Goal: Task Accomplishment & Management: Manage account settings

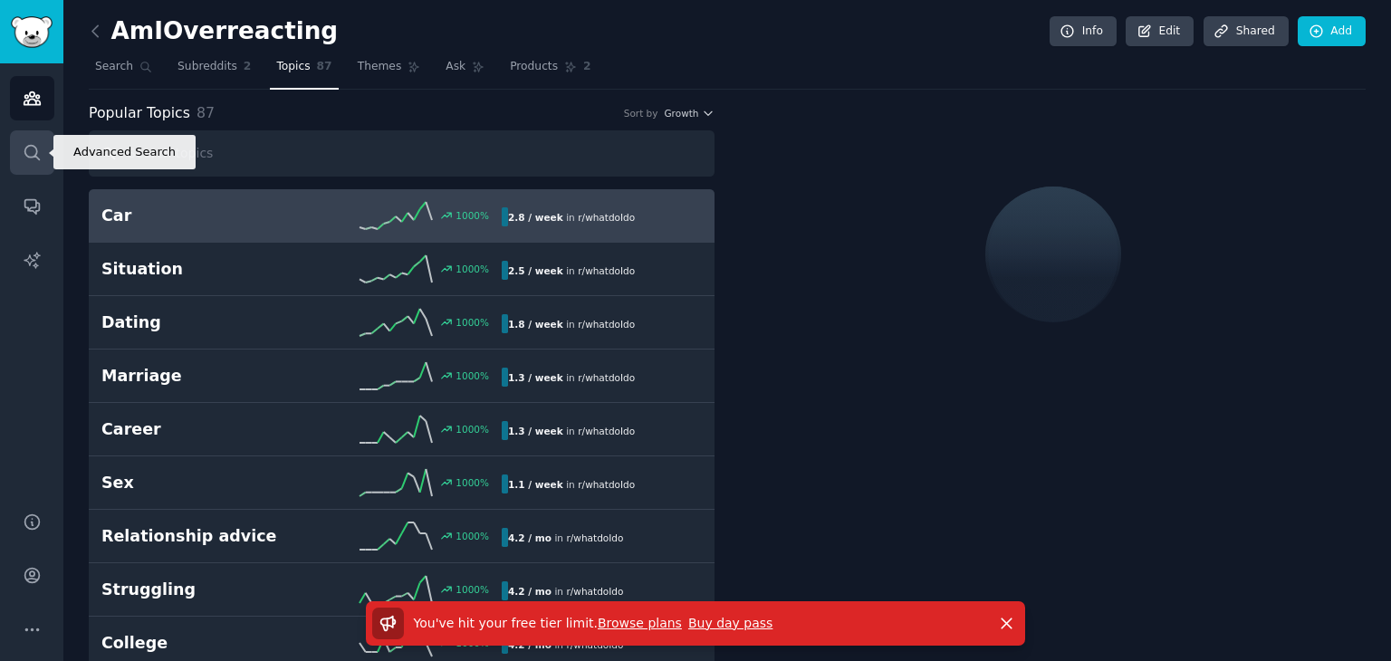
click at [35, 163] on link "Search" at bounding box center [32, 152] width 44 height 44
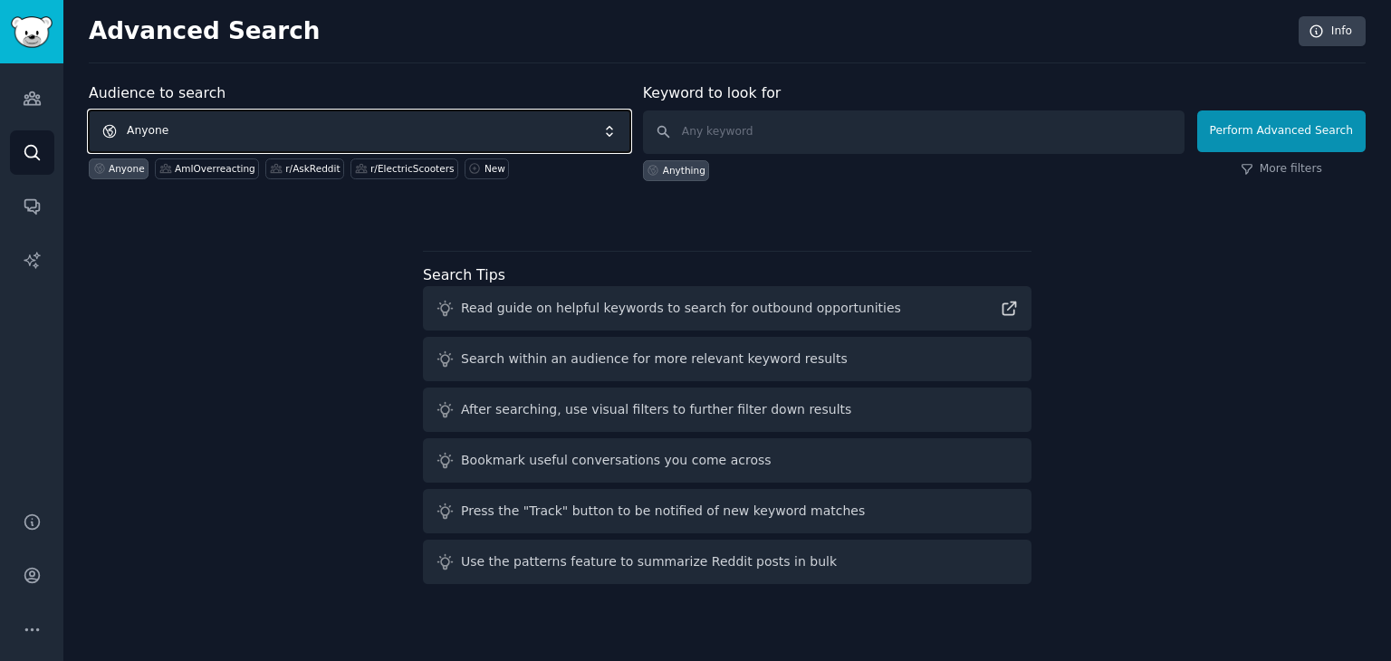
click at [381, 128] on span "Anyone" at bounding box center [360, 132] width 542 height 42
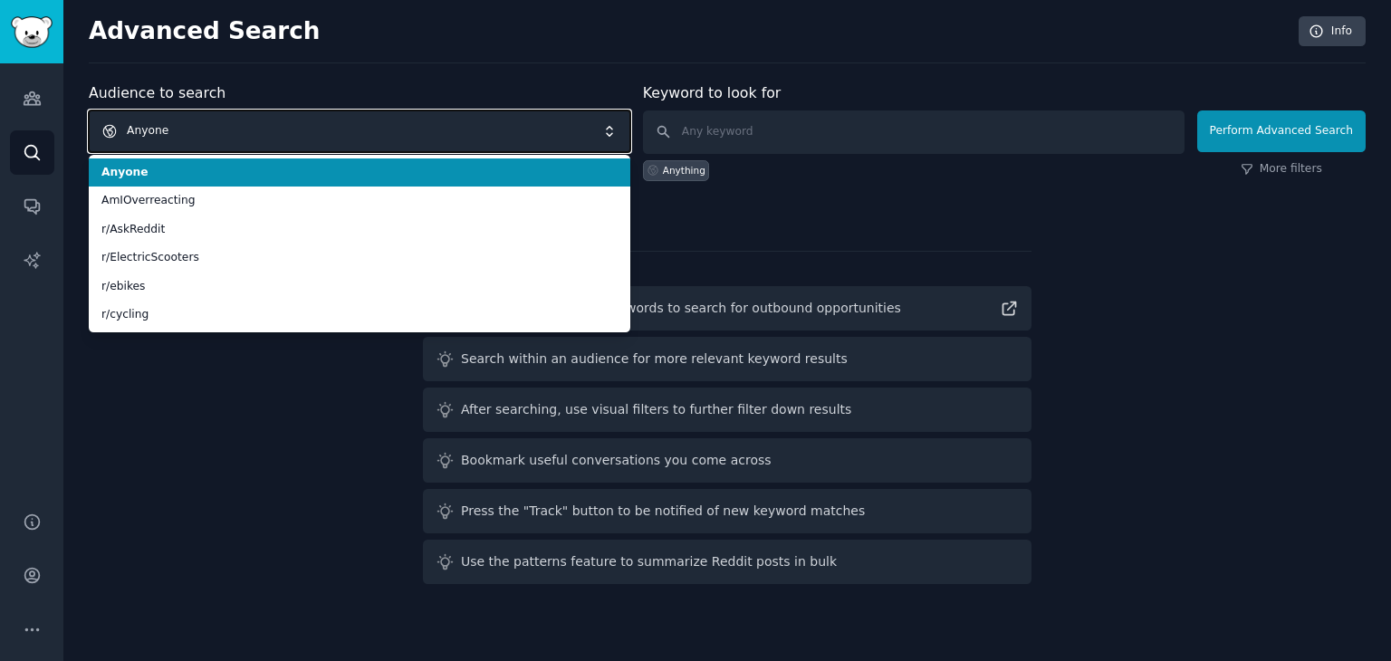
click at [380, 129] on span "Anyone" at bounding box center [360, 132] width 542 height 42
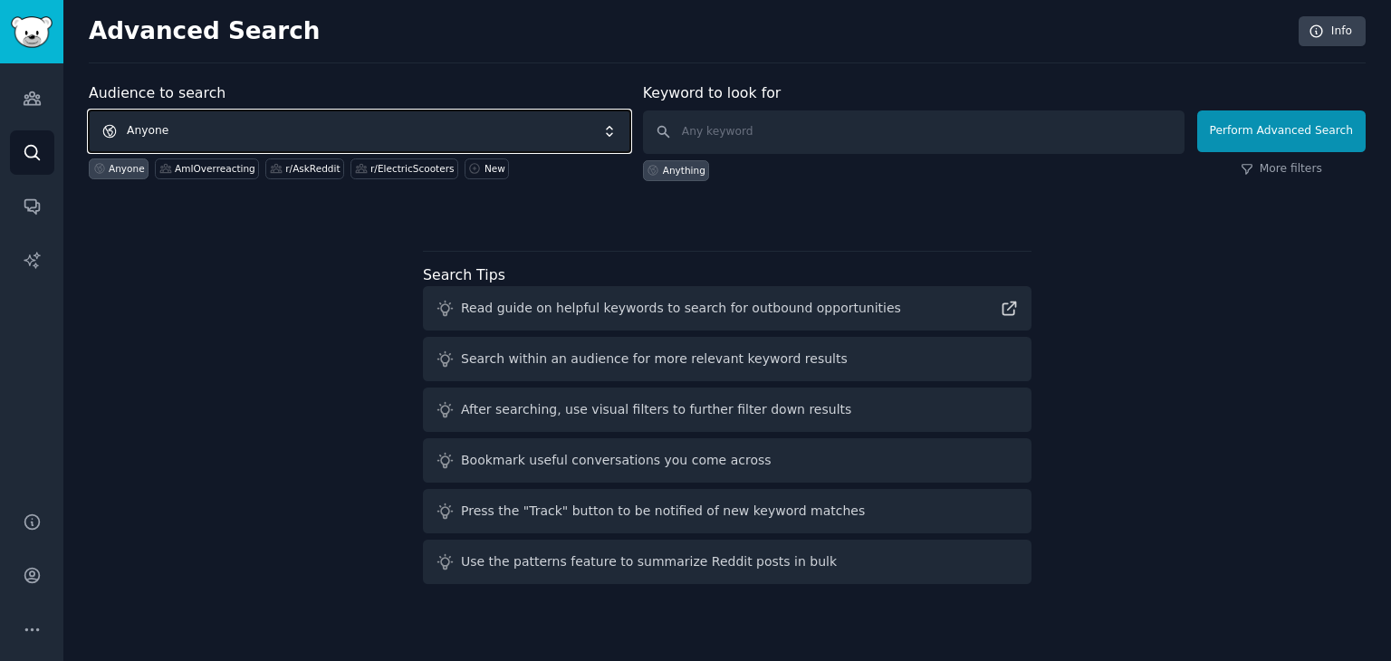
click at [275, 113] on span "Anyone" at bounding box center [360, 132] width 542 height 42
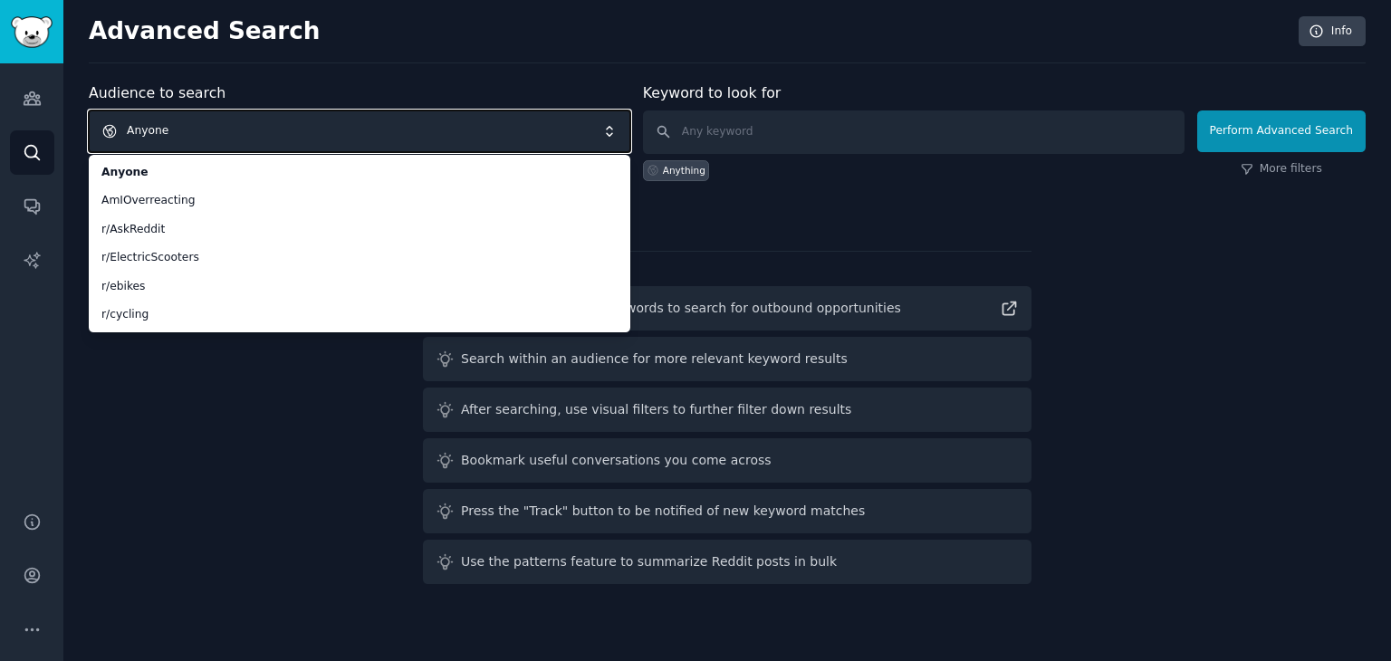
drag, startPoint x: 268, startPoint y: 129, endPoint x: 254, endPoint y: 97, distance: 34.9
click at [269, 129] on span "Anyone" at bounding box center [360, 132] width 542 height 42
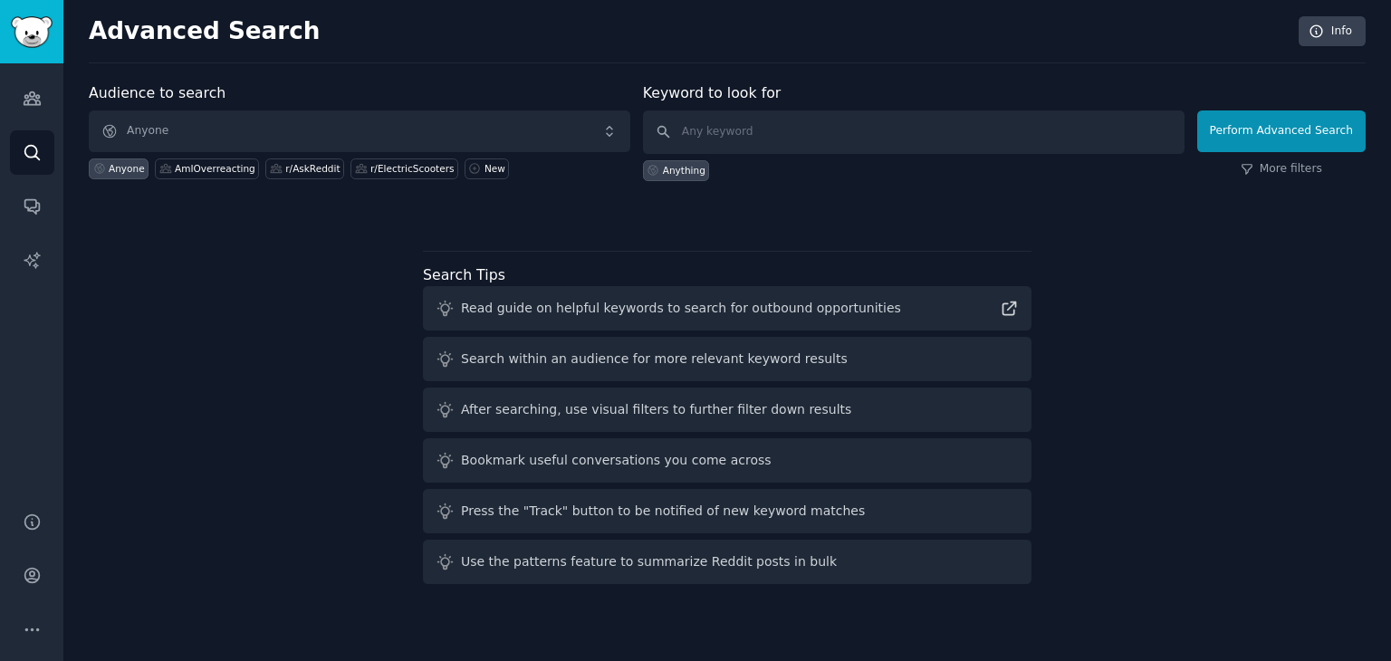
click at [188, 25] on h2 "Advanced Search" at bounding box center [689, 31] width 1200 height 29
click at [65, 30] on div "Advanced Search Info Audience to search Anyone Anyone AmIOverreacting r/AskRedd…" at bounding box center [727, 330] width 1328 height 661
click at [27, 28] on img "Sidebar" at bounding box center [32, 32] width 42 height 32
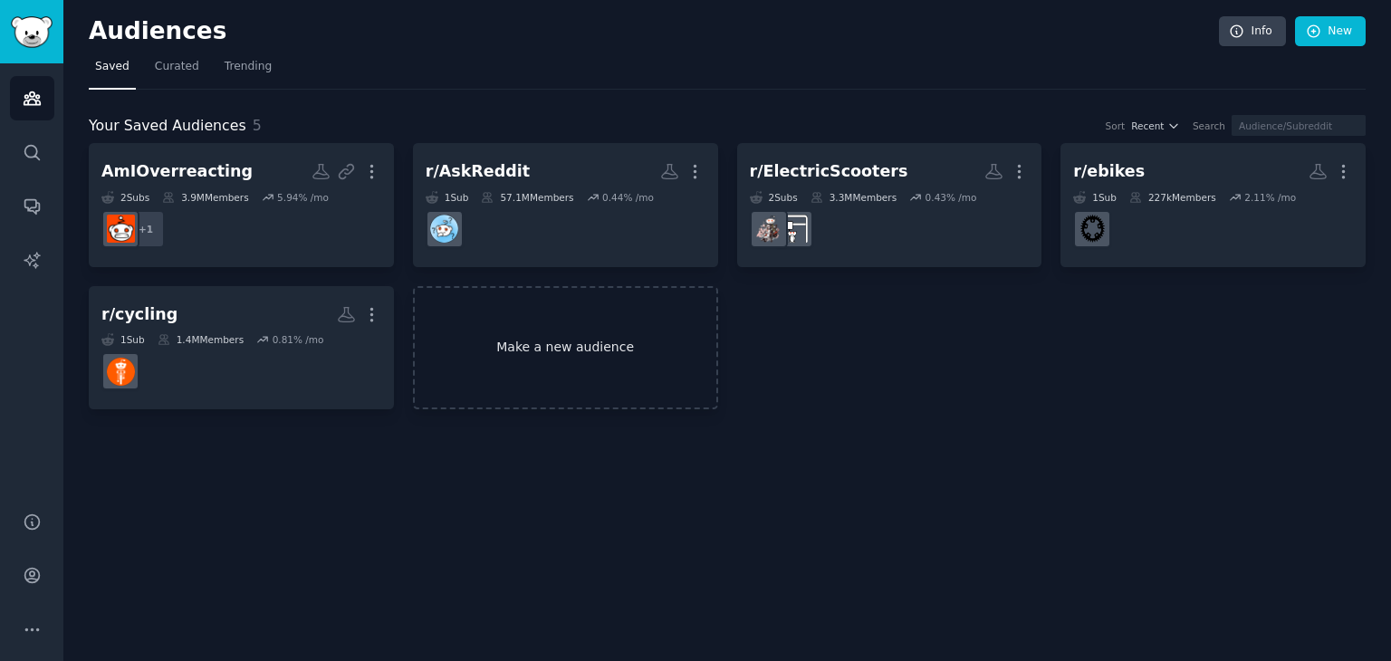
click at [537, 325] on link "Make a new audience" at bounding box center [565, 348] width 305 height 124
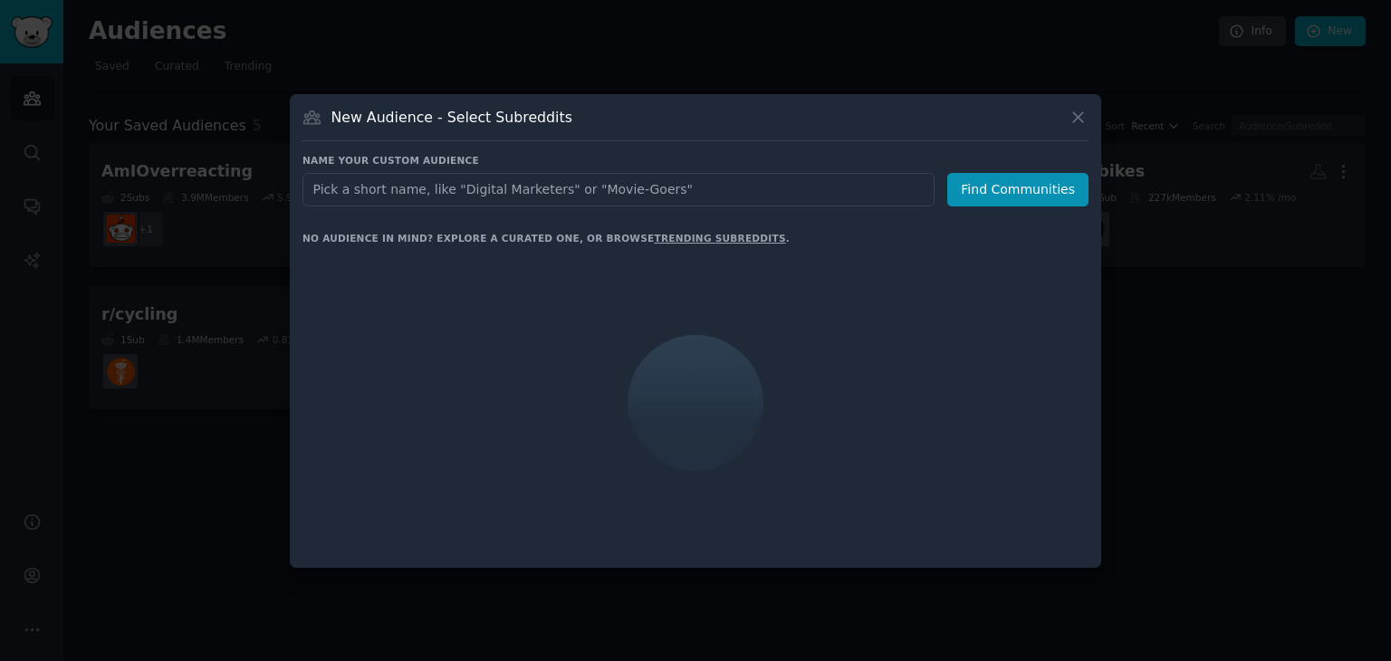
click at [538, 200] on input "text" at bounding box center [619, 190] width 632 height 34
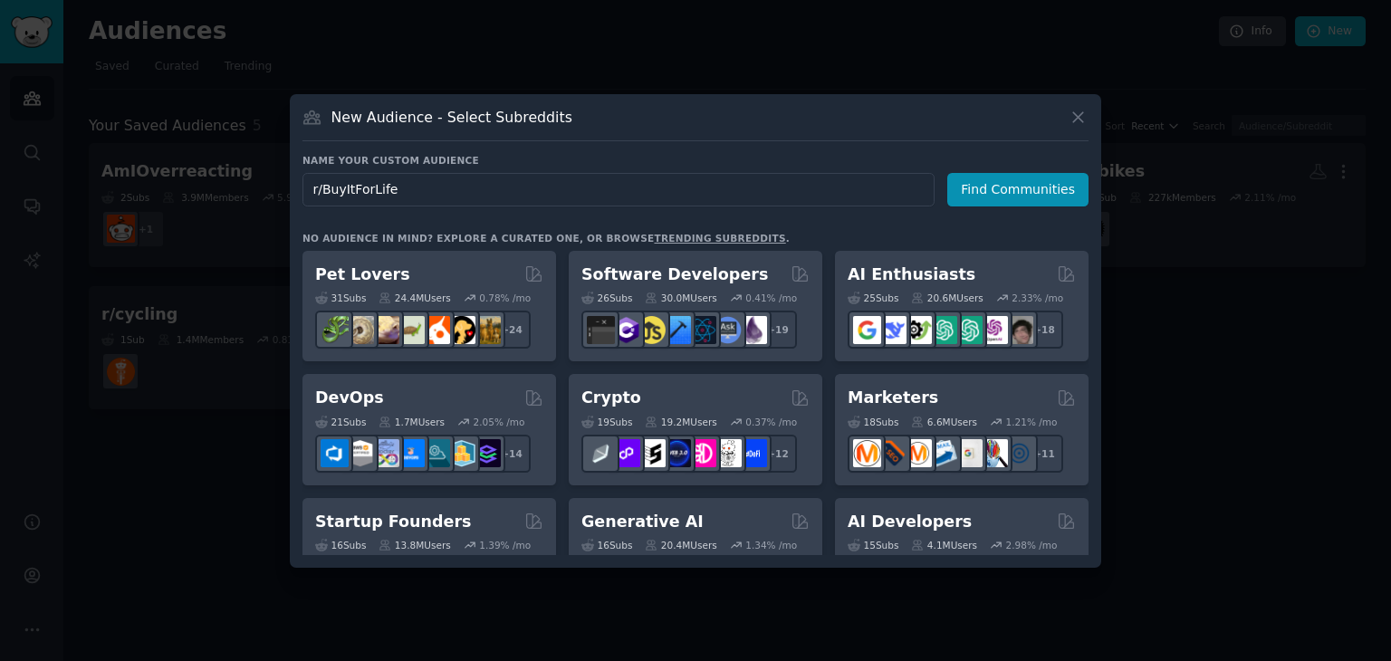
drag, startPoint x: 325, startPoint y: 189, endPoint x: 310, endPoint y: 189, distance: 15.4
click at [310, 189] on input "r/BuyItForLife" at bounding box center [619, 190] width 632 height 34
type input "BuyItForLife"
click at [985, 189] on button "Find Communities" at bounding box center [1017, 190] width 141 height 34
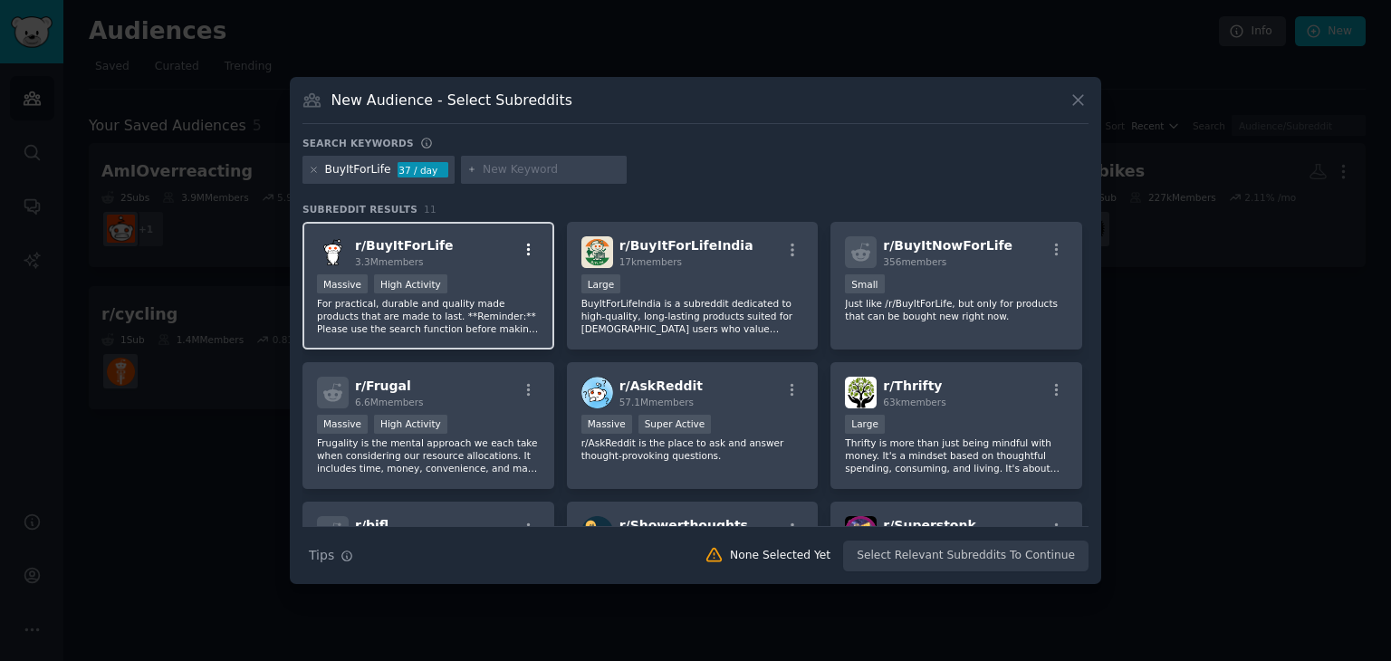
click at [527, 254] on icon "button" at bounding box center [529, 250] width 4 height 13
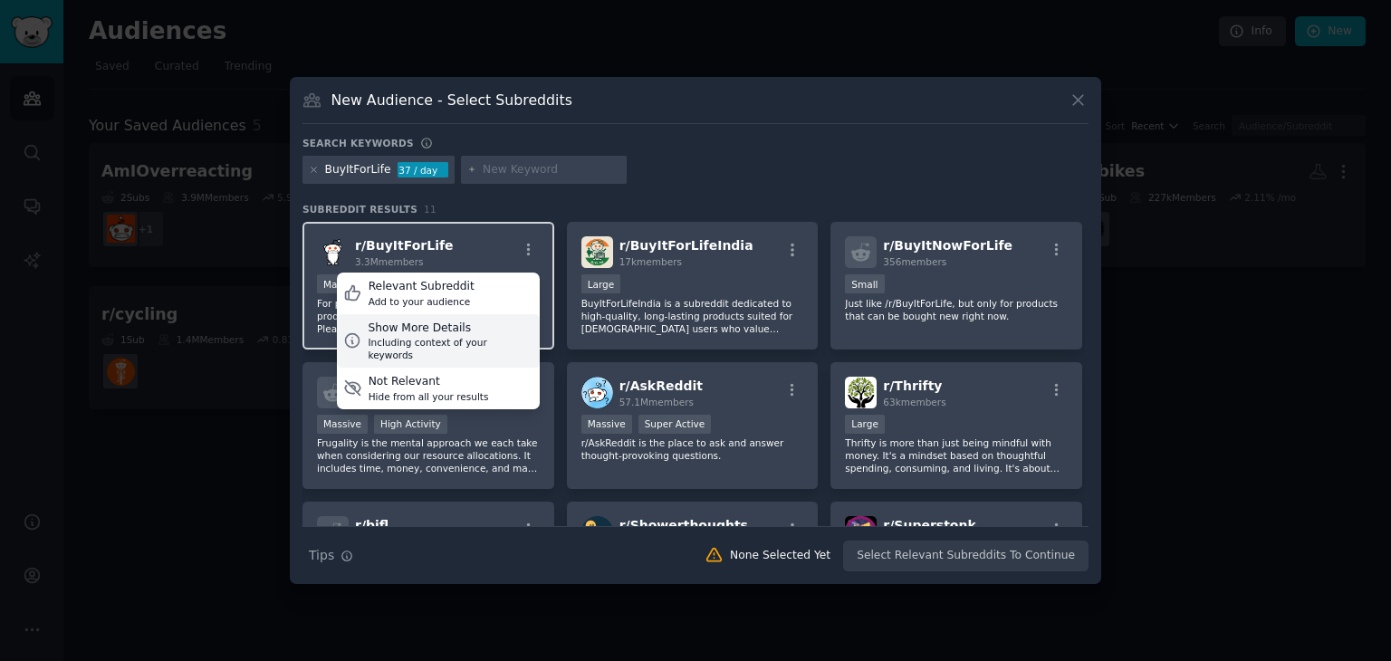
click at [466, 331] on div "Show More Details" at bounding box center [450, 329] width 165 height 16
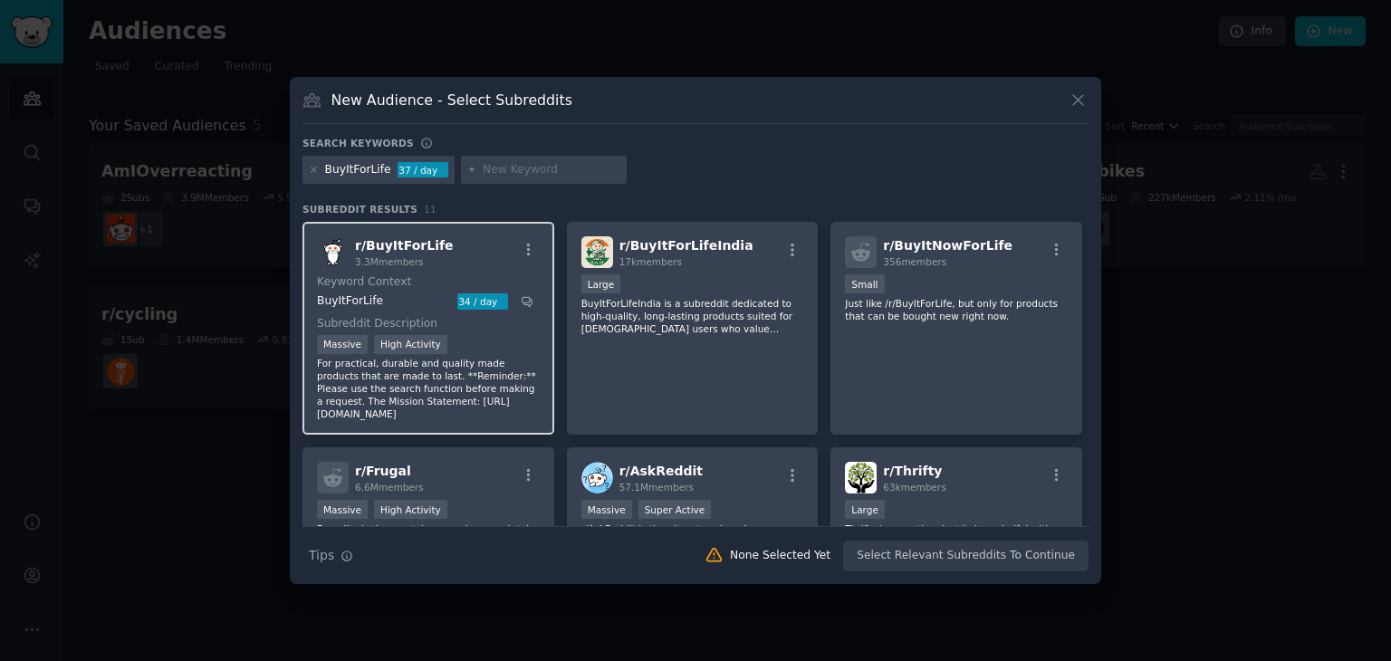
click at [476, 327] on dt "Subreddit Description" at bounding box center [428, 324] width 223 height 16
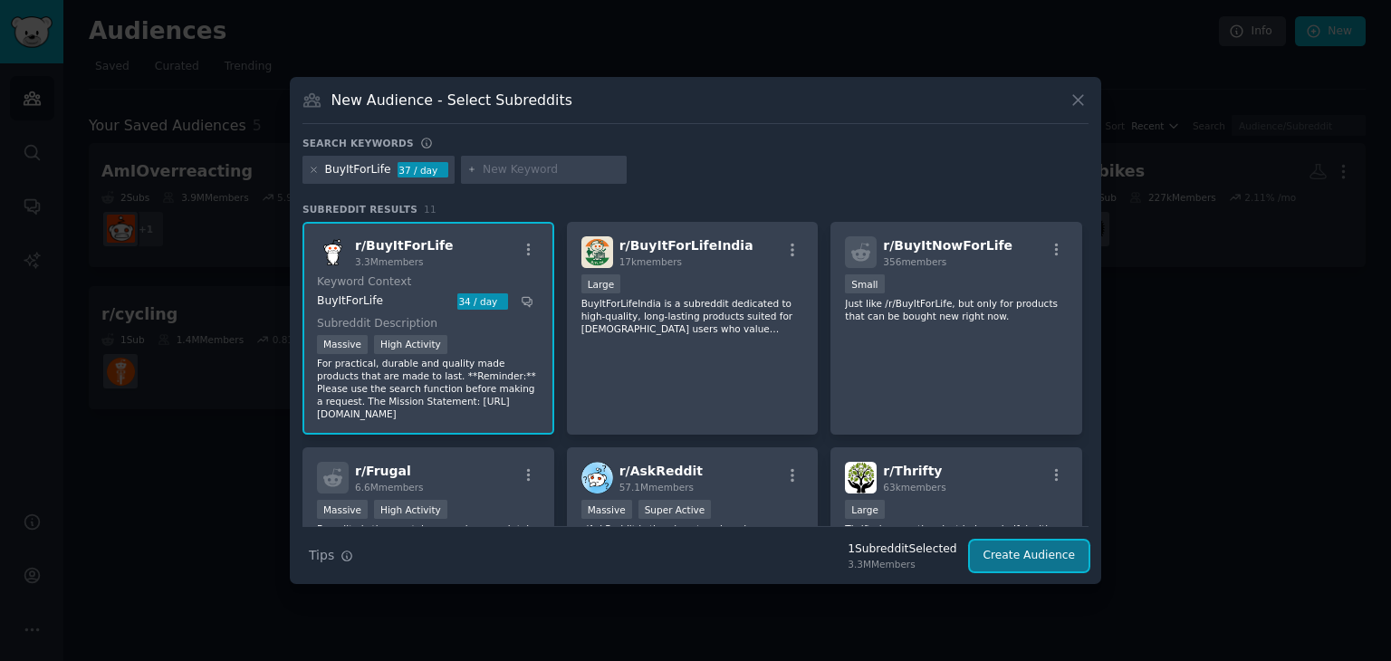
click at [1059, 544] on button "Create Audience" at bounding box center [1030, 556] width 120 height 31
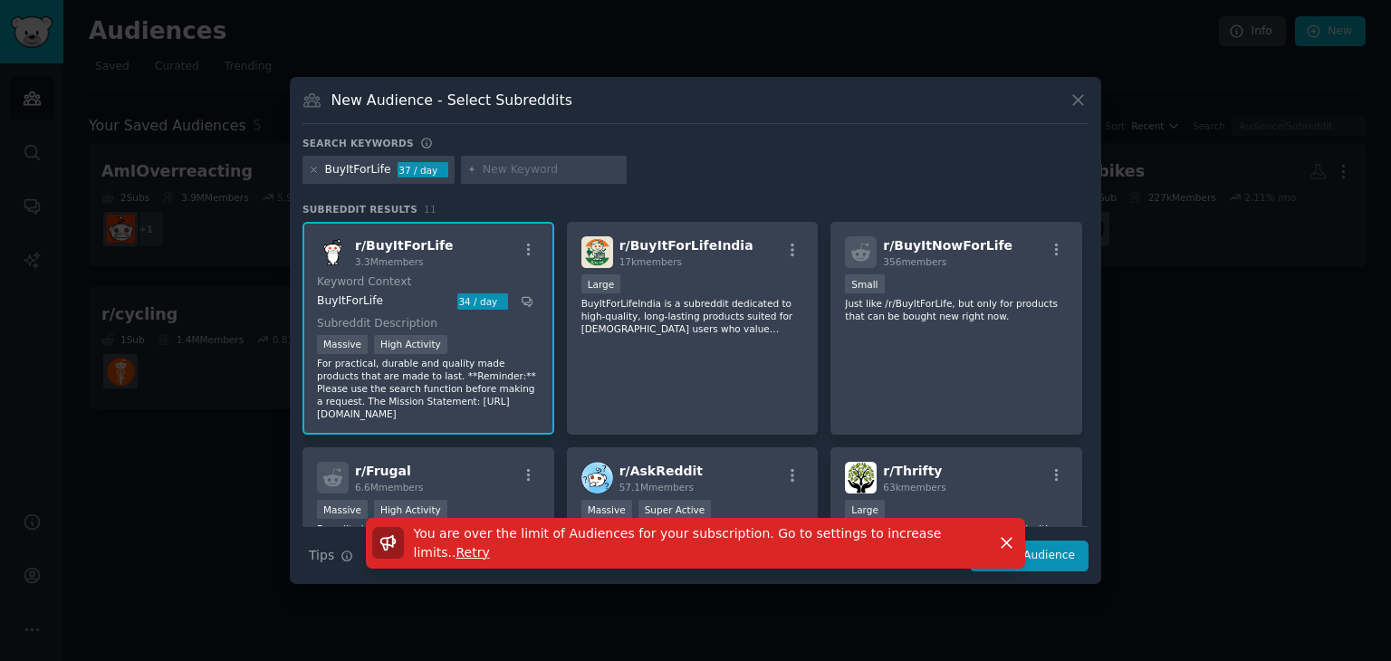
click at [487, 568] on div "You are over the limit of Audiences for your subscription. Go to settings to in…" at bounding box center [696, 551] width 812 height 67
click at [504, 557] on div "You are over the limit of Audiences for your subscription. Go to settings to in…" at bounding box center [678, 543] width 612 height 38
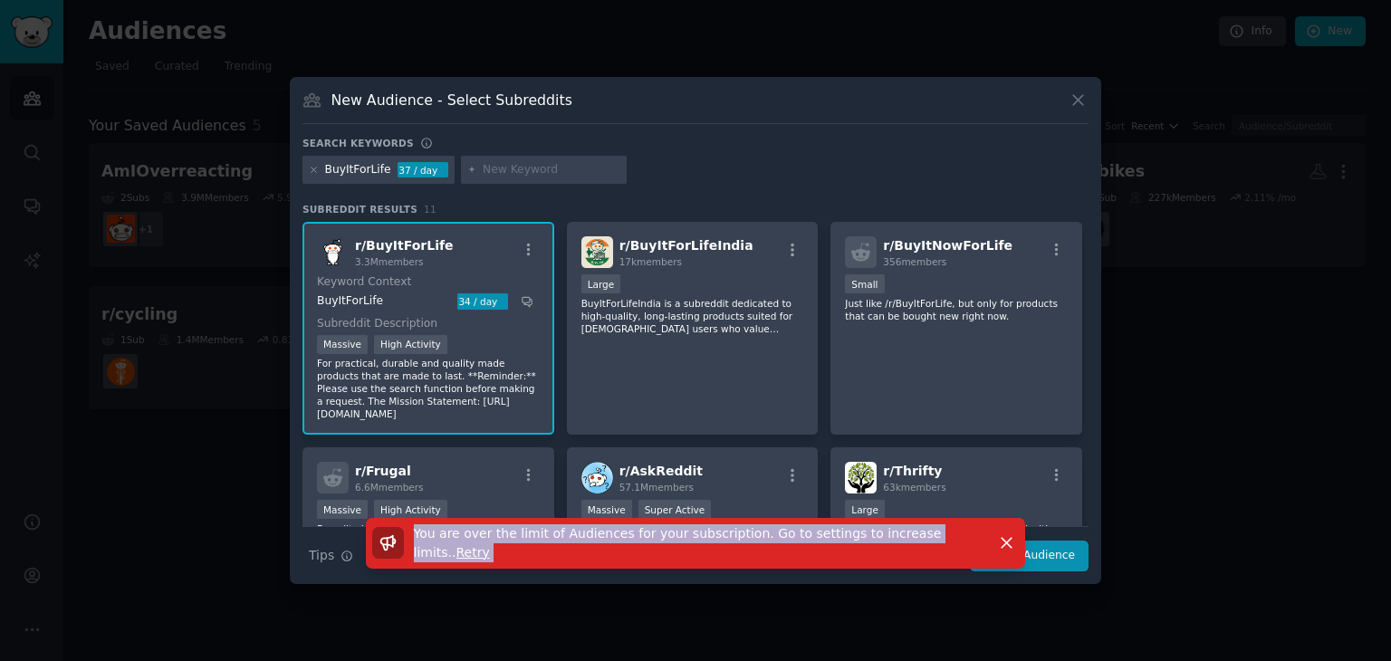
click at [504, 557] on div "You are over the limit of Audiences for your subscription. Go to settings to in…" at bounding box center [678, 543] width 612 height 38
click at [999, 538] on icon "button" at bounding box center [1006, 543] width 19 height 19
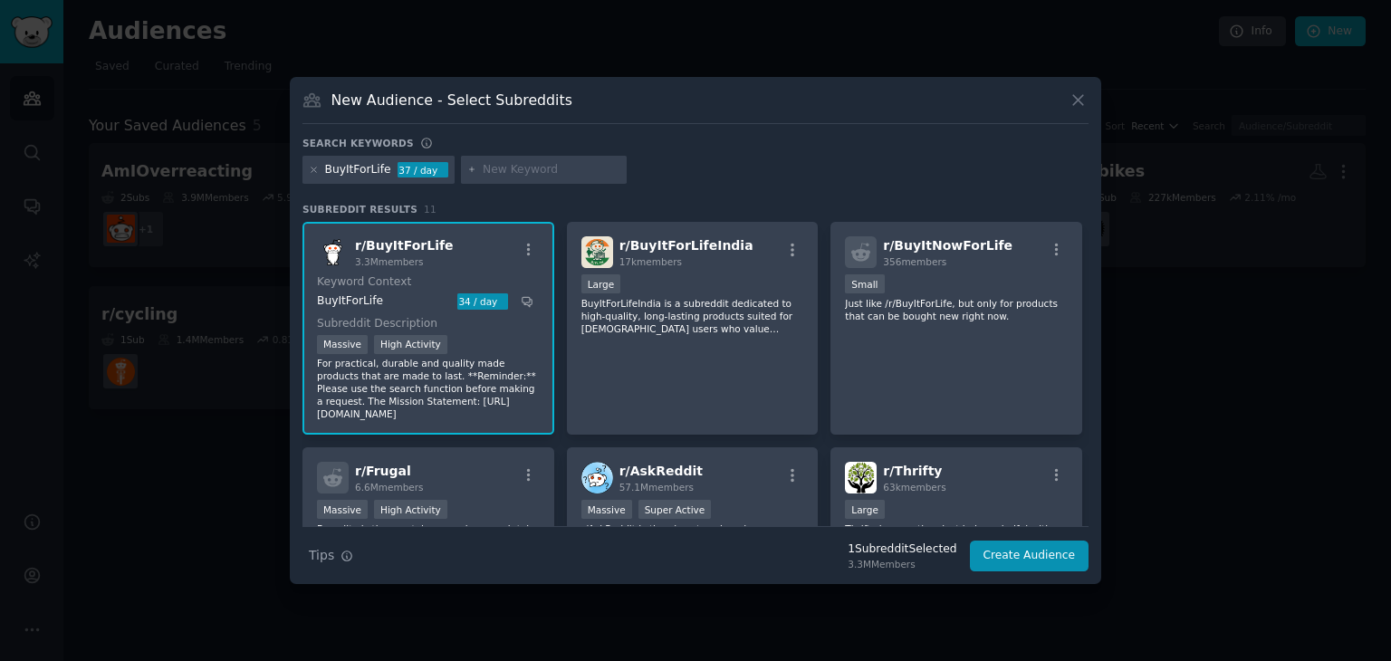
click at [1081, 88] on div "New Audience - Select Subreddits Search keywords BuyItForLife 37 / day Subreddi…" at bounding box center [696, 331] width 812 height 508
click at [1081, 99] on icon at bounding box center [1078, 100] width 19 height 19
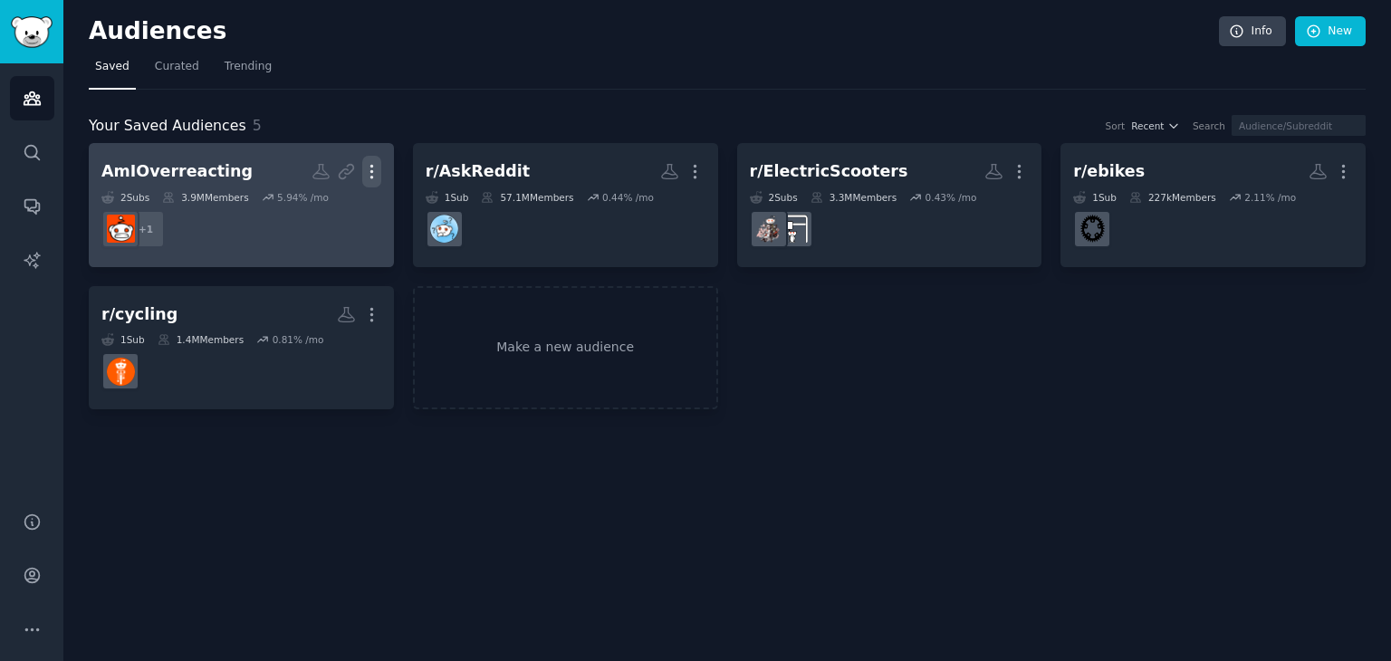
click at [376, 168] on icon "button" at bounding box center [371, 171] width 19 height 19
click at [339, 212] on p "Delete" at bounding box center [323, 209] width 42 height 19
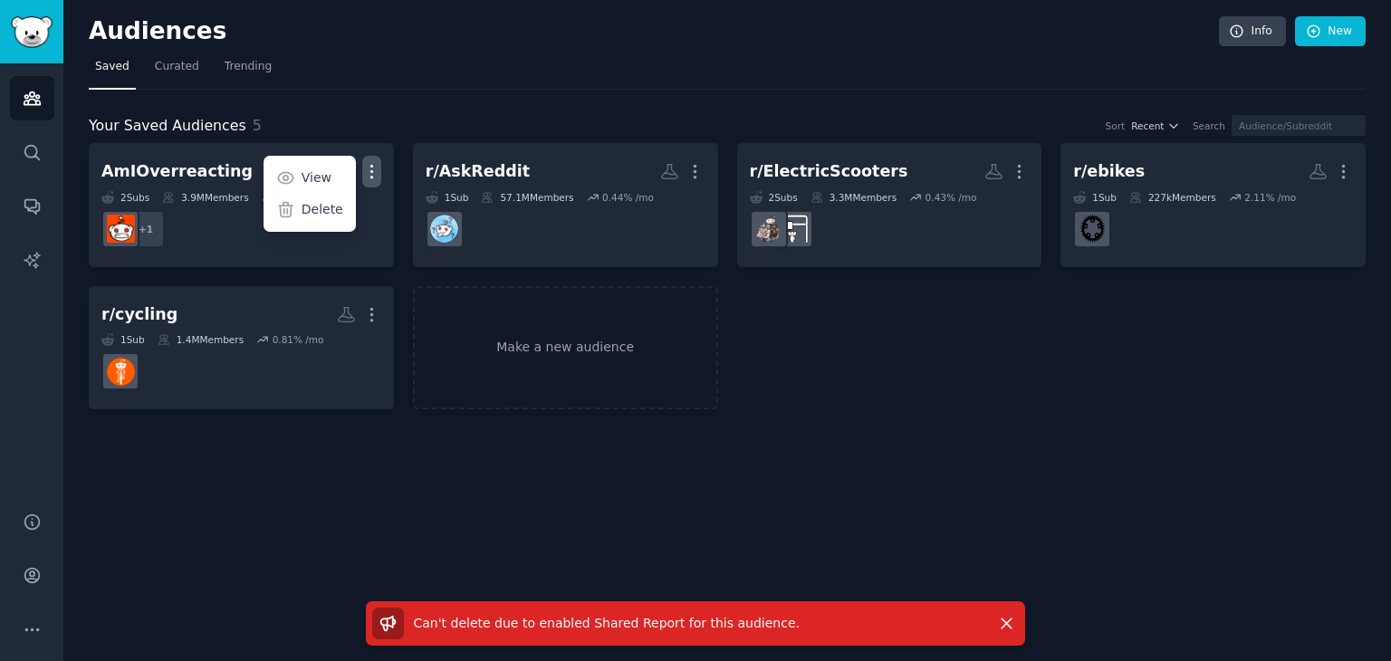
click at [507, 624] on span "Can't delete due to enabled Shared Report for this audience ." at bounding box center [607, 623] width 386 height 14
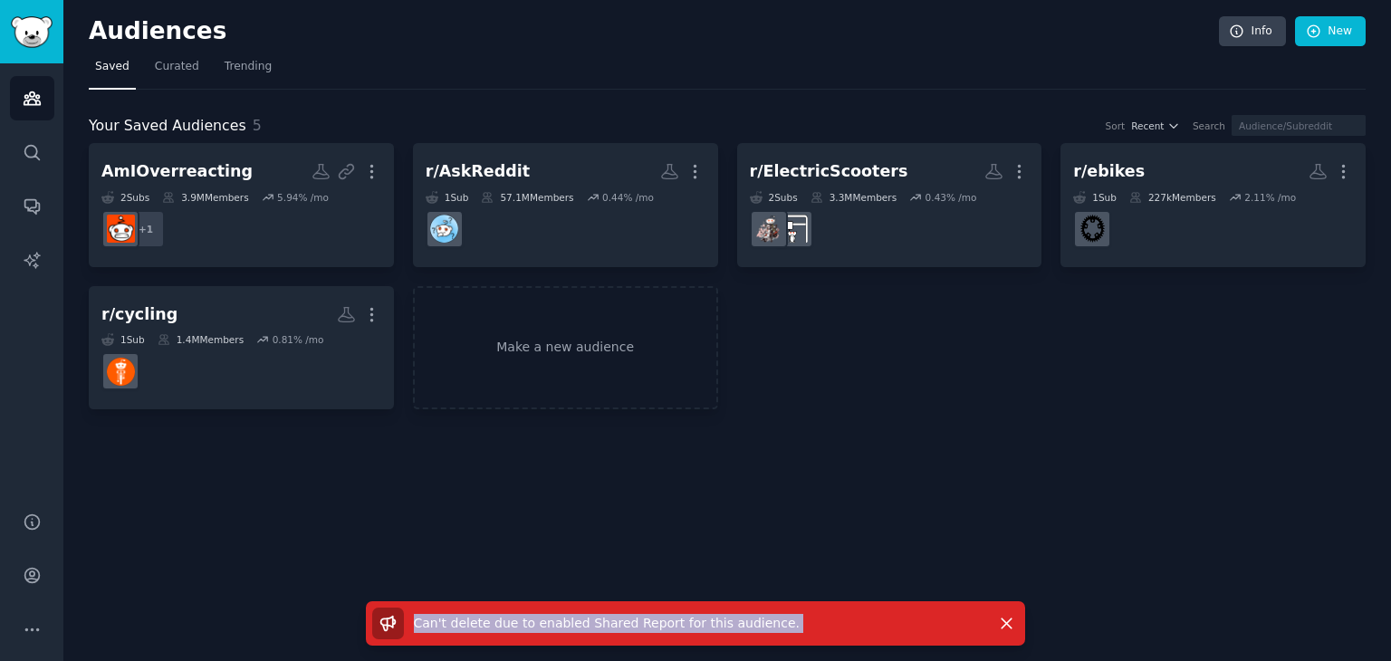
click at [506, 623] on span "Can't delete due to enabled Shared Report for this audience ." at bounding box center [607, 623] width 386 height 14
click at [1001, 614] on icon "button" at bounding box center [1006, 623] width 19 height 19
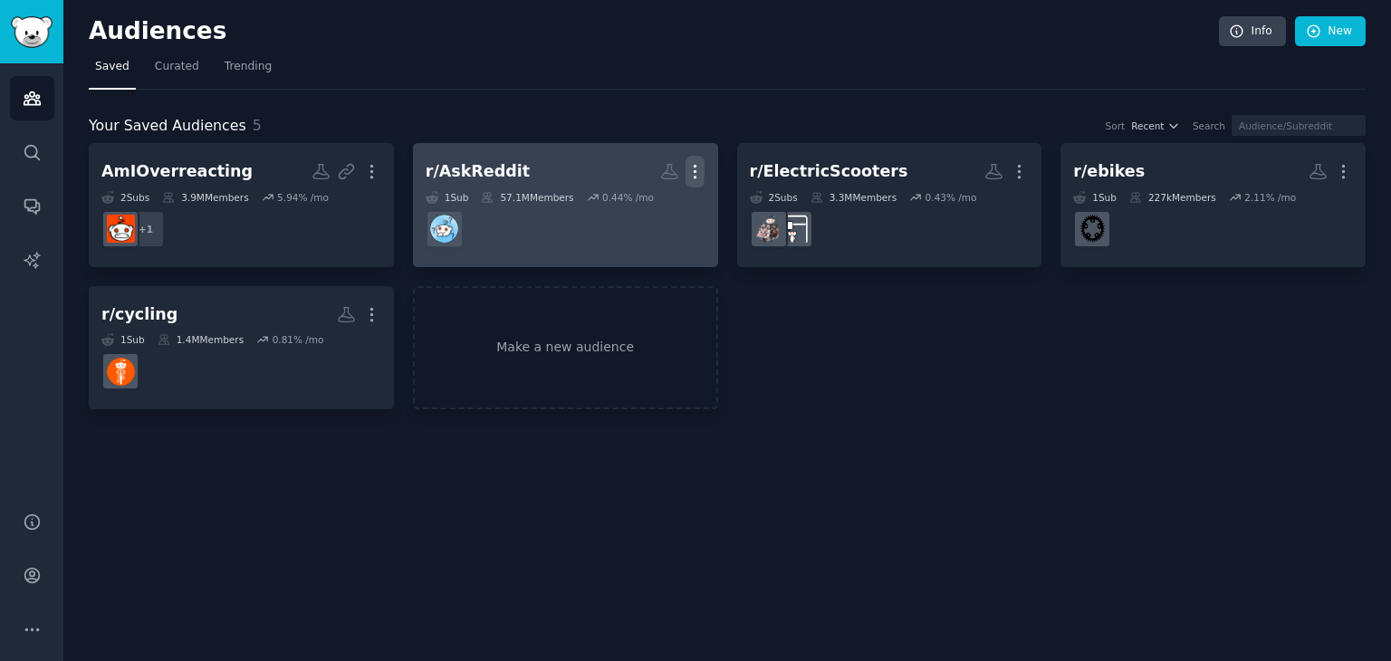
click at [691, 171] on icon "button" at bounding box center [695, 171] width 19 height 19
click at [638, 211] on p "Delete" at bounding box center [646, 209] width 42 height 19
click at [639, 202] on p "Delete" at bounding box center [646, 209] width 42 height 19
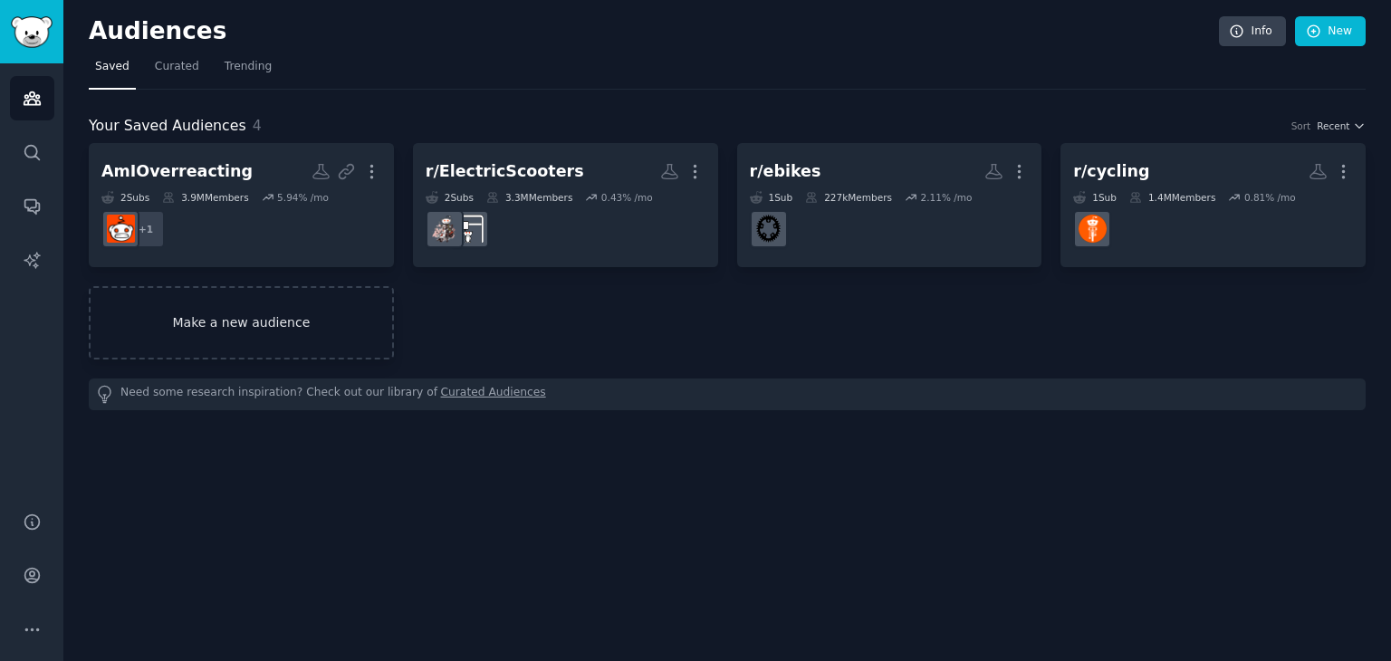
click at [333, 324] on link "Make a new audience" at bounding box center [241, 322] width 305 height 73
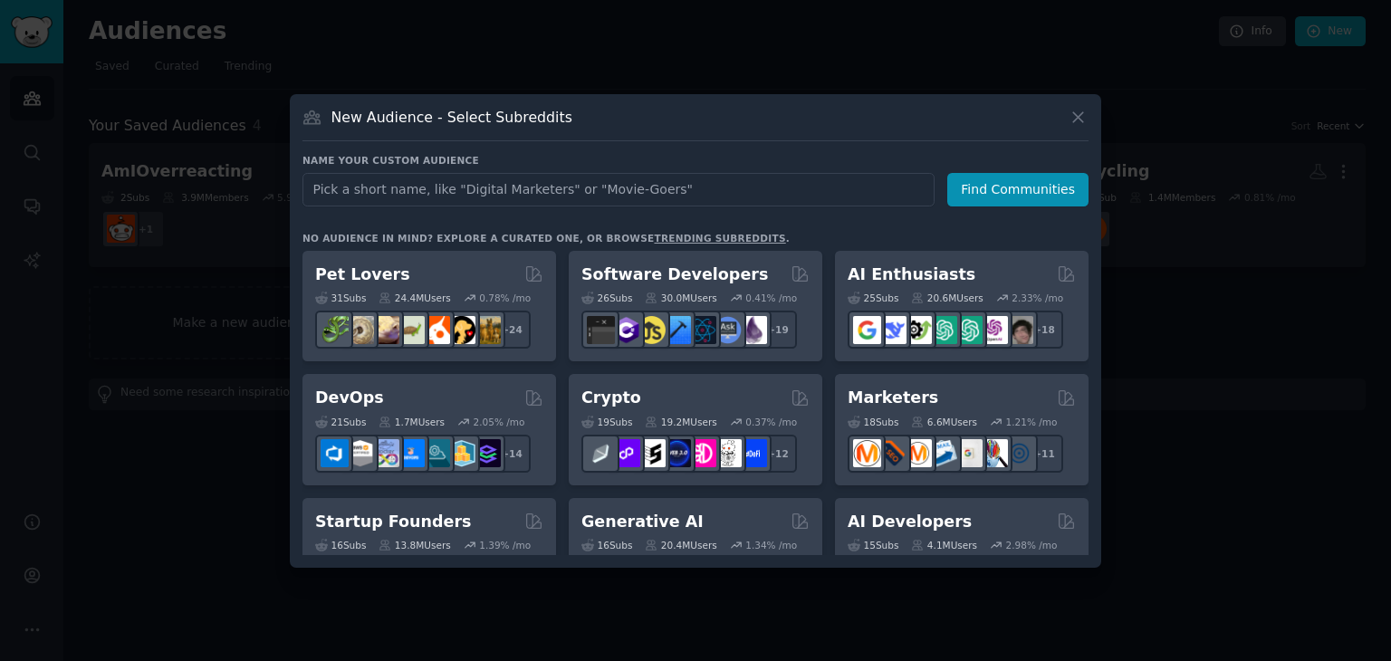
click at [630, 186] on input "text" at bounding box center [619, 190] width 632 height 34
type input "r/BuyItForLife"
click at [983, 187] on button "Find Communities" at bounding box center [1017, 190] width 141 height 34
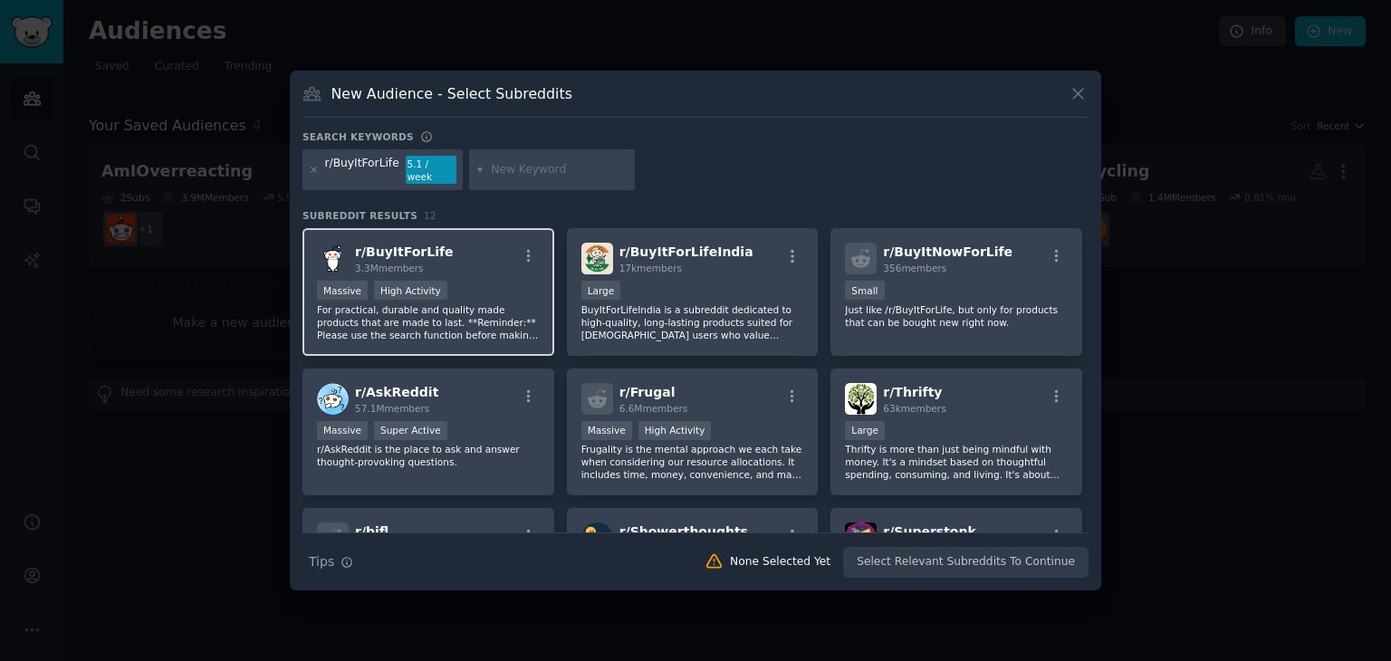
click at [438, 284] on div "Massive High Activity" at bounding box center [428, 292] width 223 height 23
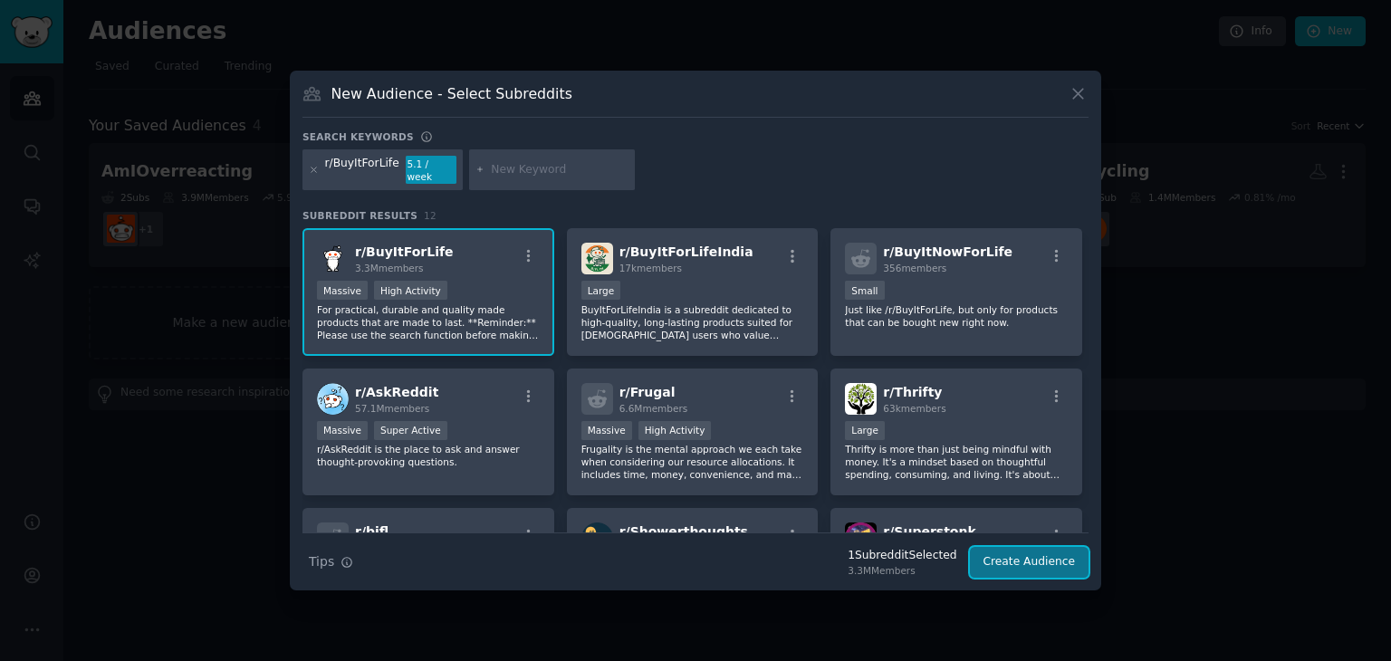
click at [1008, 551] on button "Create Audience" at bounding box center [1030, 562] width 120 height 31
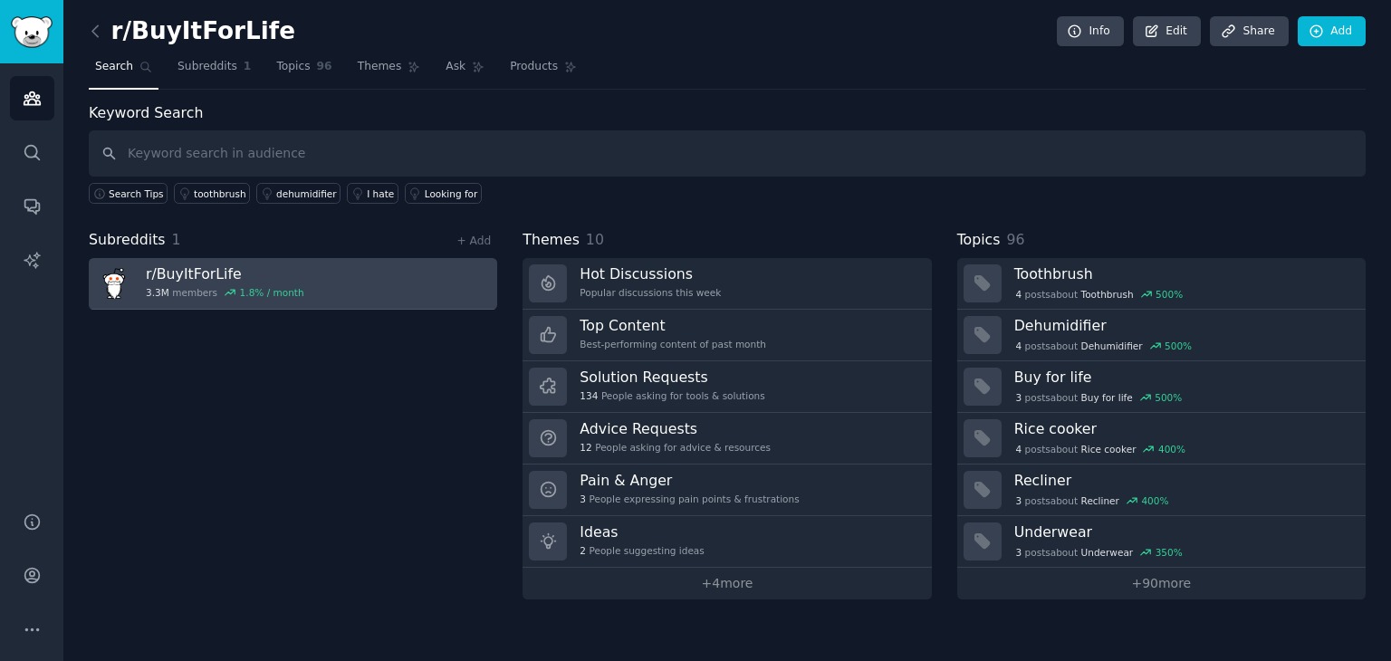
click at [241, 267] on h3 "r/ BuyItForLife" at bounding box center [225, 273] width 159 height 19
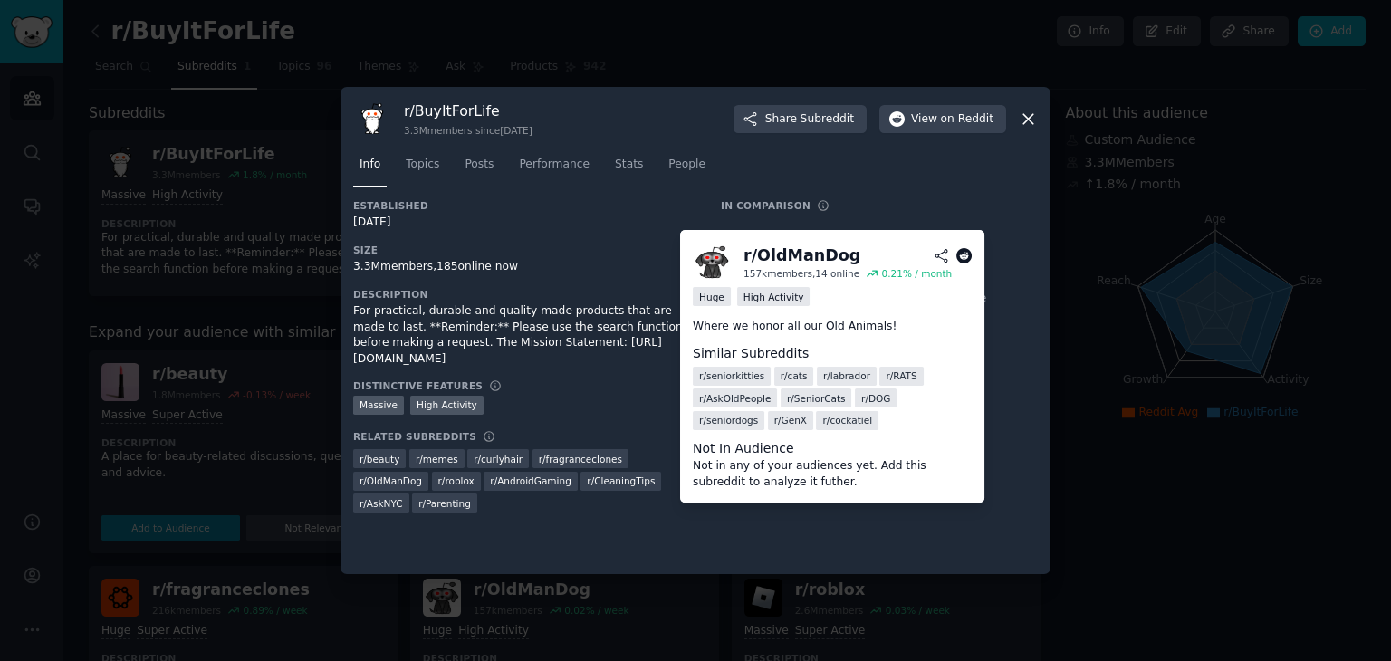
click at [422, 475] on span "r/ OldManDog" at bounding box center [391, 481] width 62 height 13
copy div "r/ OldManDog"
